Goal: Check status: Check status

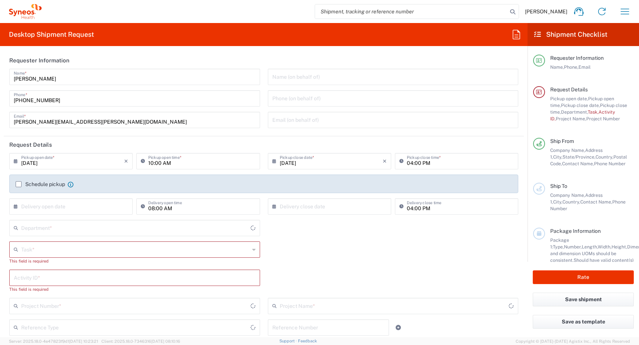
type input "4510"
type input "[GEOGRAPHIC_DATA]"
click at [626, 10] on icon "button" at bounding box center [625, 12] width 12 height 12
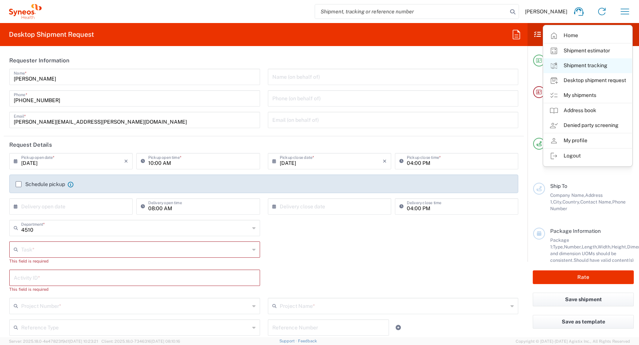
type input "Syneos Health Canada LP- [GEOGRAPHIC_DATA]"
click at [569, 94] on link "My shipments" at bounding box center [587, 95] width 88 height 15
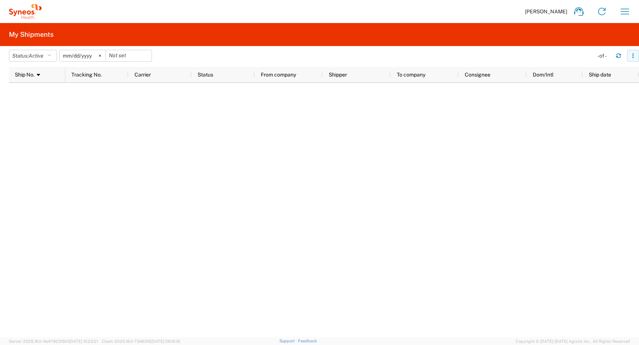
click at [635, 54] on icon "button" at bounding box center [632, 55] width 5 height 5
click at [535, 165] on div at bounding box center [352, 210] width 574 height 254
click at [51, 55] on icon "button" at bounding box center [49, 55] width 4 height 5
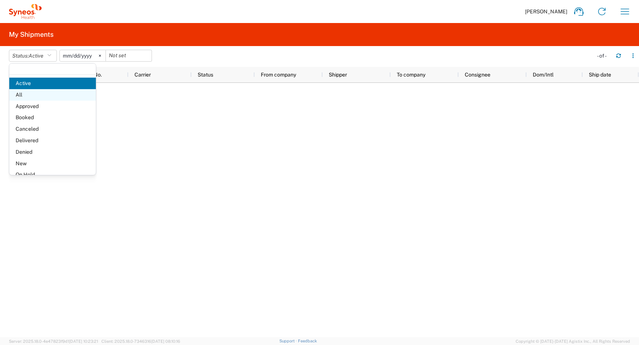
click at [40, 97] on span "All" at bounding box center [52, 95] width 87 height 12
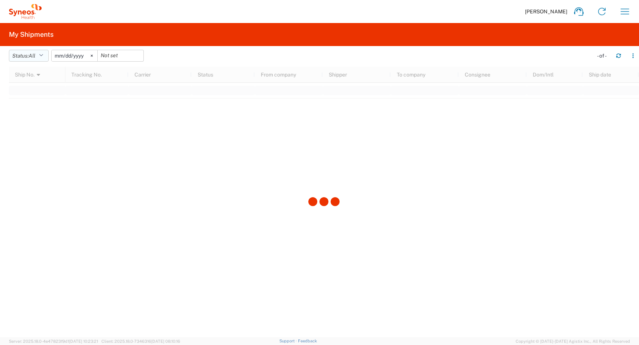
click at [46, 55] on button "Status: All" at bounding box center [29, 56] width 40 height 12
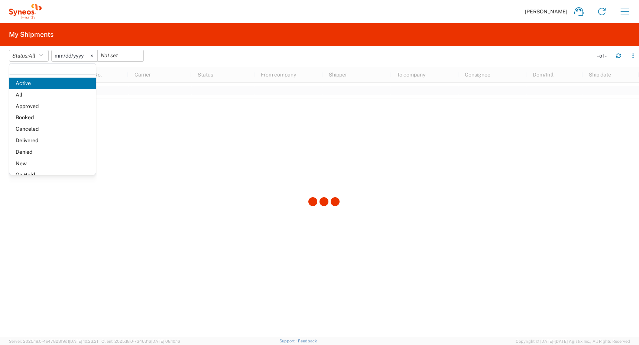
click at [179, 52] on agx-table-filter-chips "Status: All Active All Approved Booked Canceled Delivered Denied New On Hold Pe…" at bounding box center [299, 58] width 580 height 17
